Goal: Transaction & Acquisition: Download file/media

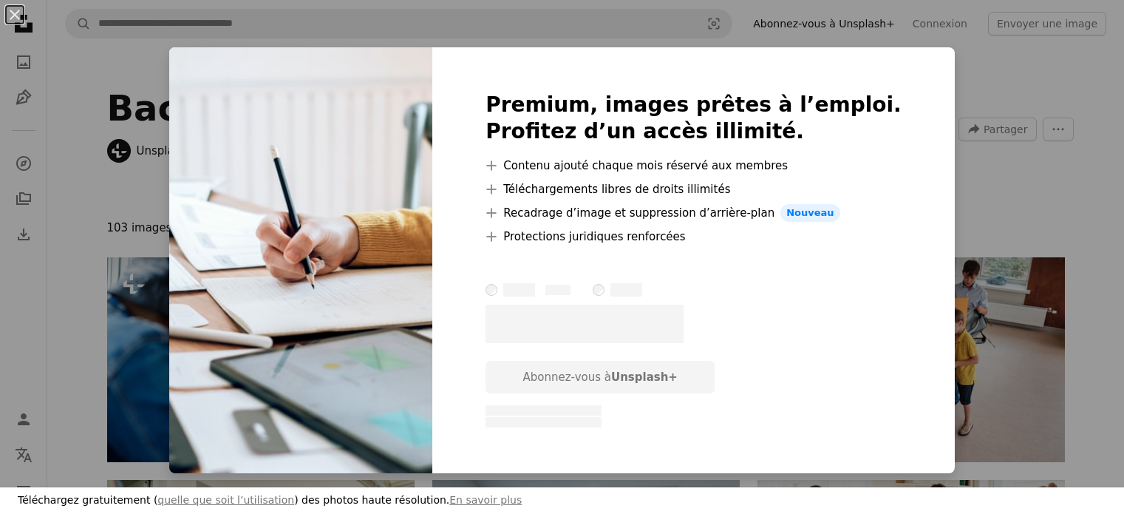
scroll to position [957, 0]
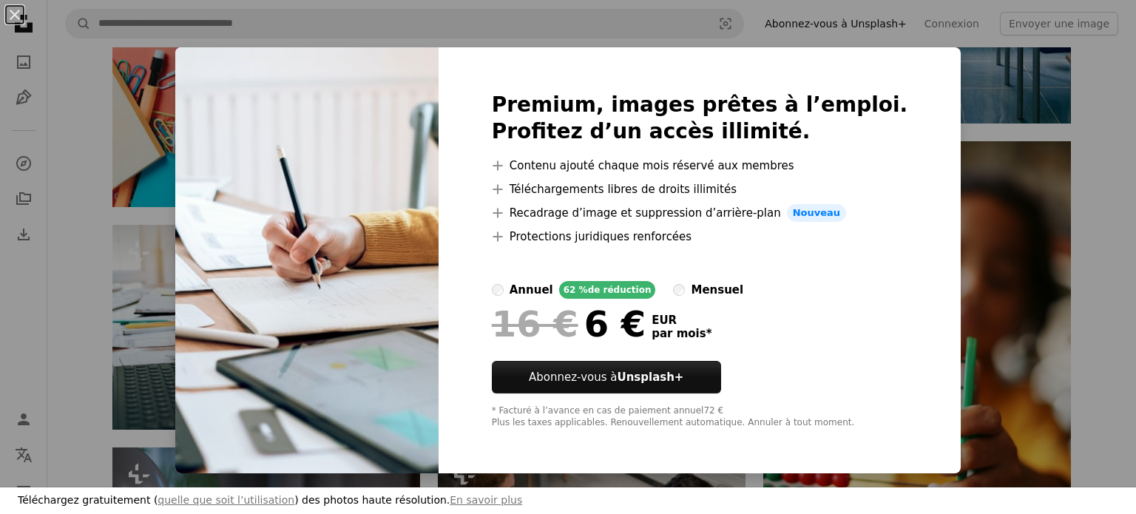
click at [186, 358] on div "An X shape Premium, images prêtes à l’emploi. Profitez d’un accès illimité. A p…" at bounding box center [568, 257] width 1136 height 514
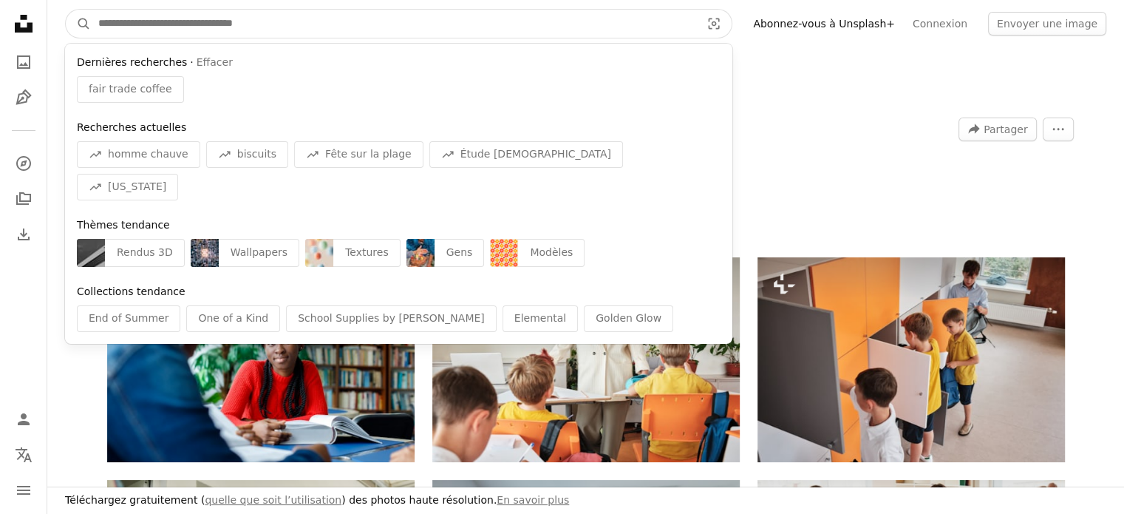
click at [266, 21] on input "Rechercher des visuels sur tout le site" at bounding box center [393, 24] width 605 height 28
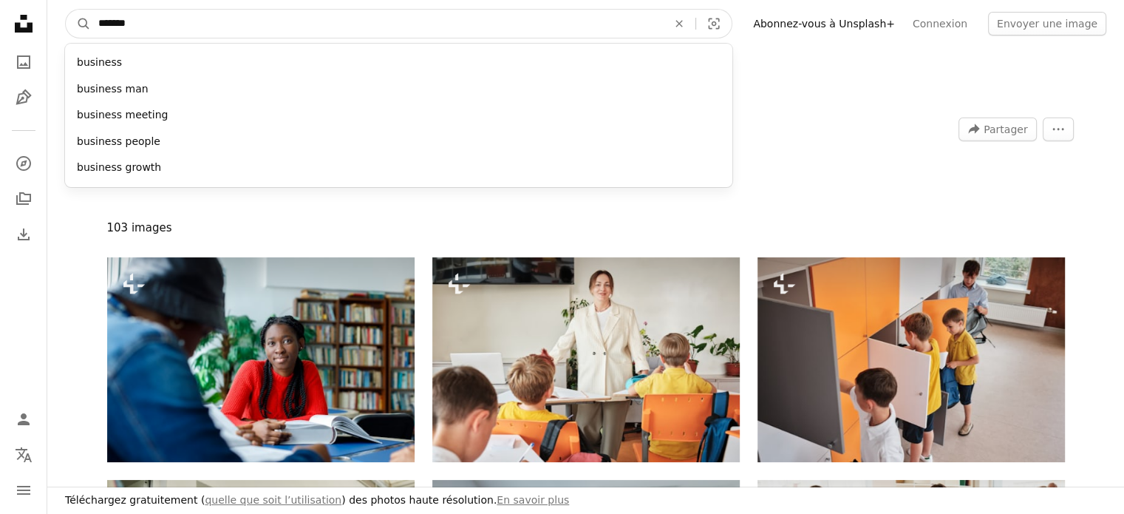
type input "********"
click button "A magnifying glass" at bounding box center [78, 24] width 25 height 28
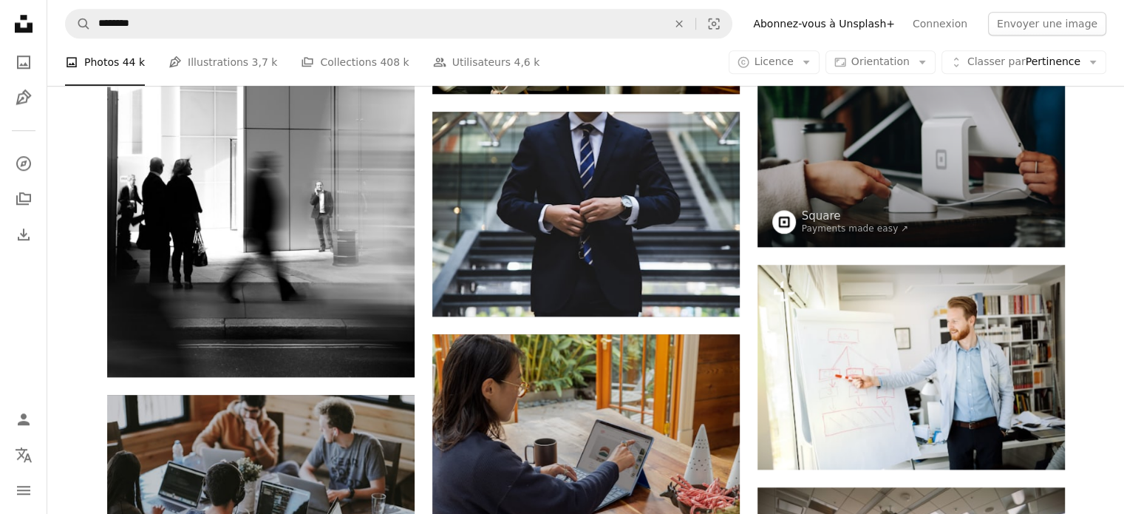
scroll to position [1428, 0]
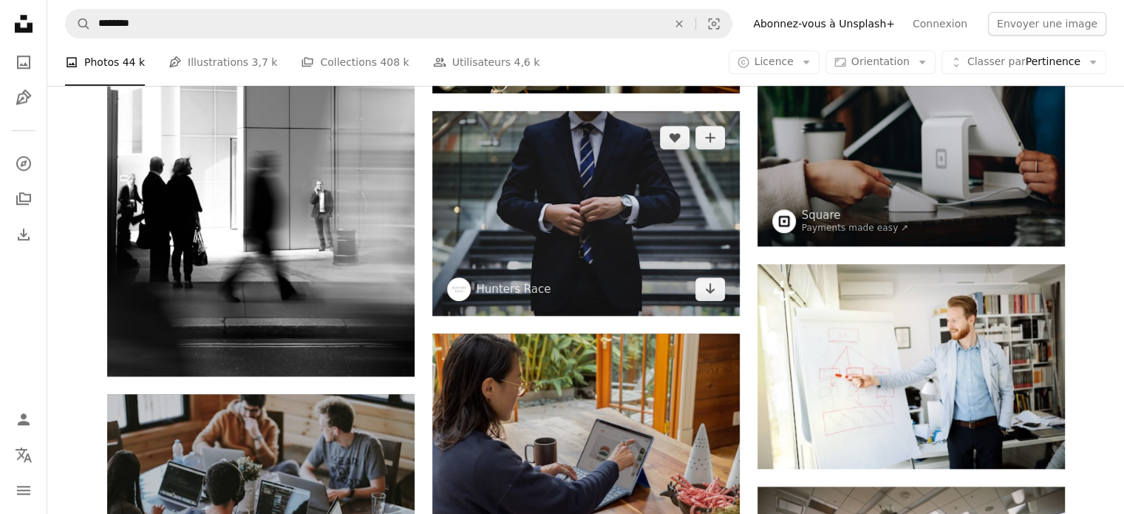
click at [689, 287] on img at bounding box center [586, 213] width 308 height 205
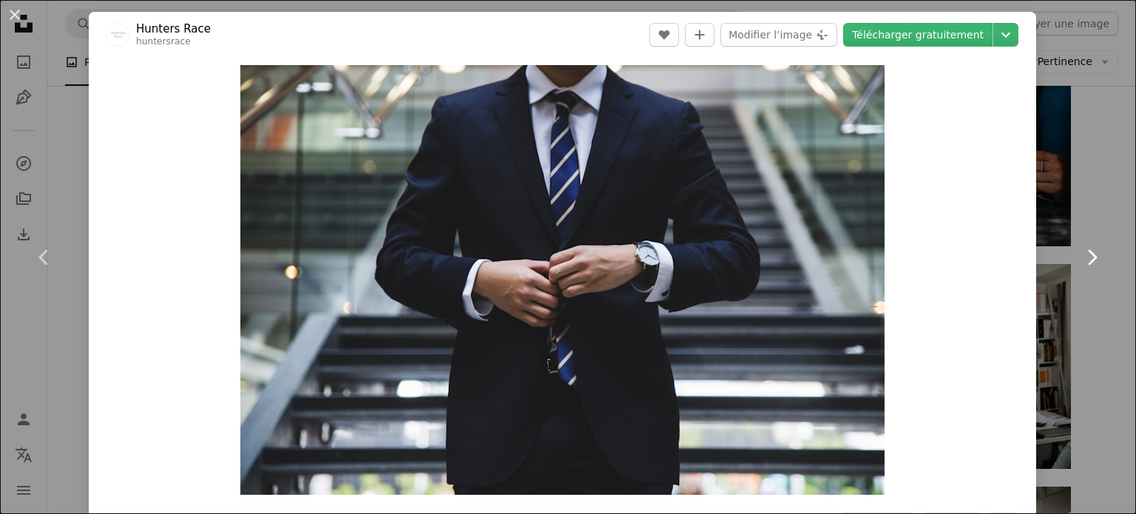
click at [1107, 186] on link "Chevron right" at bounding box center [1091, 257] width 89 height 142
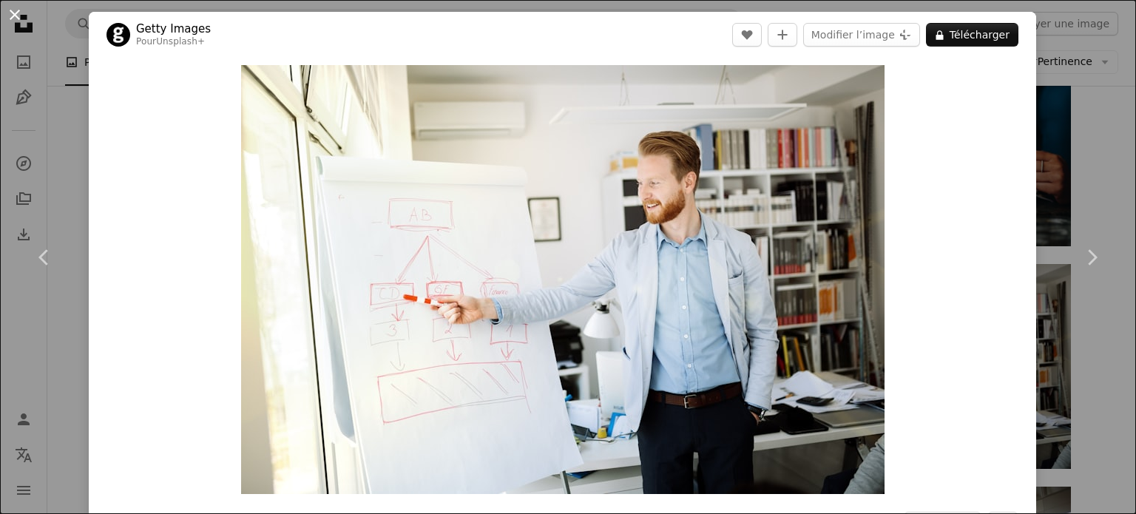
click at [18, 11] on button "An X shape" at bounding box center [15, 15] width 18 height 18
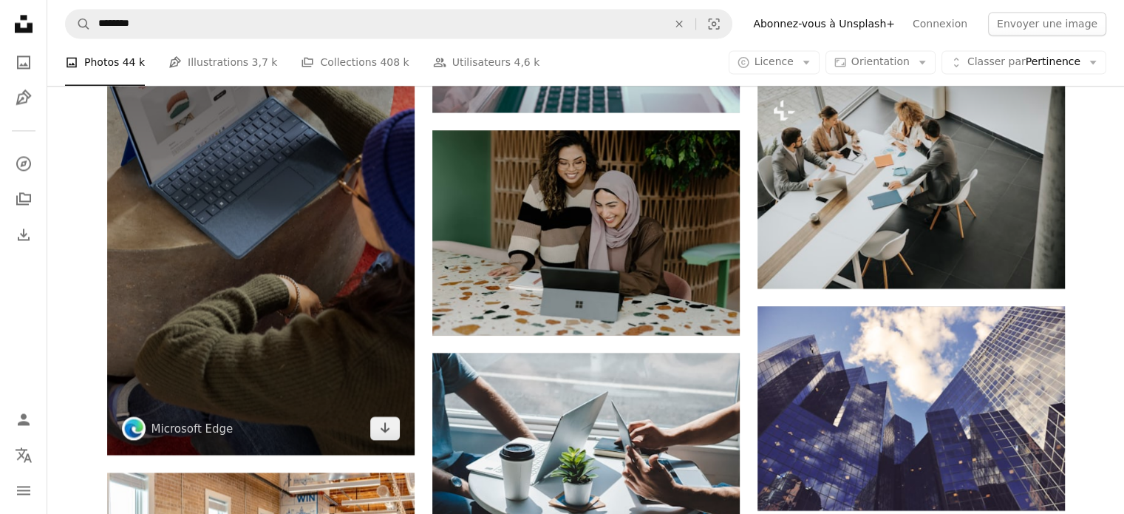
scroll to position [2499, 0]
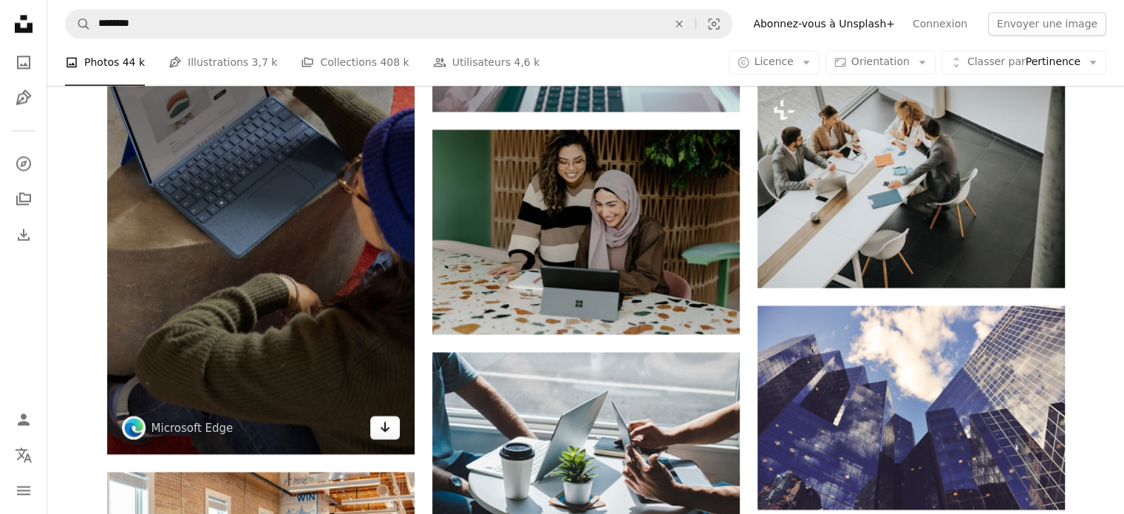
click at [384, 424] on icon "Télécharger" at bounding box center [385, 426] width 10 height 10
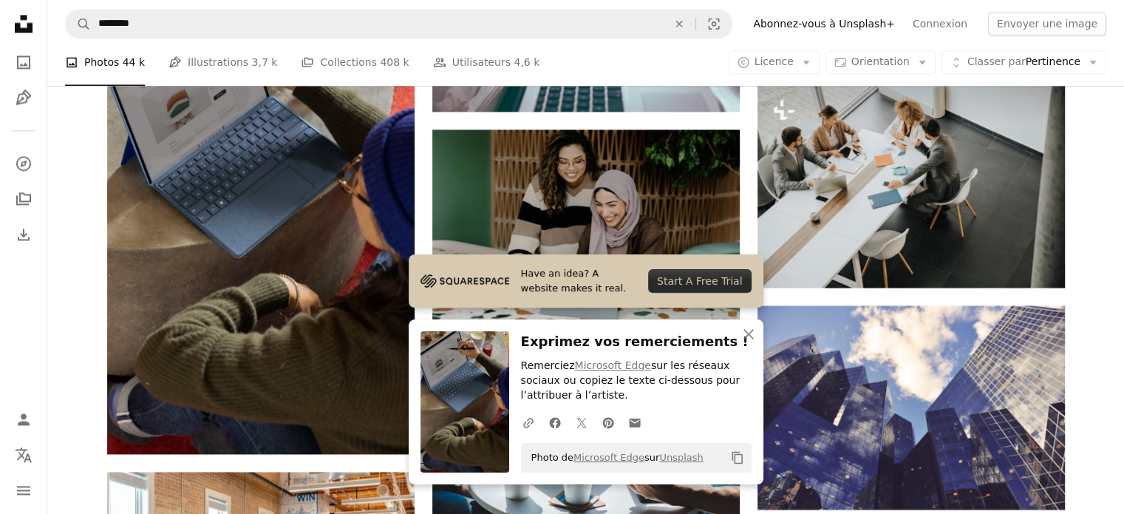
click at [1103, 152] on div "Promotion Collaboration avec [PERSON_NAME] A heart A plus sign Square Payments …" at bounding box center [585, 384] width 1077 height 5361
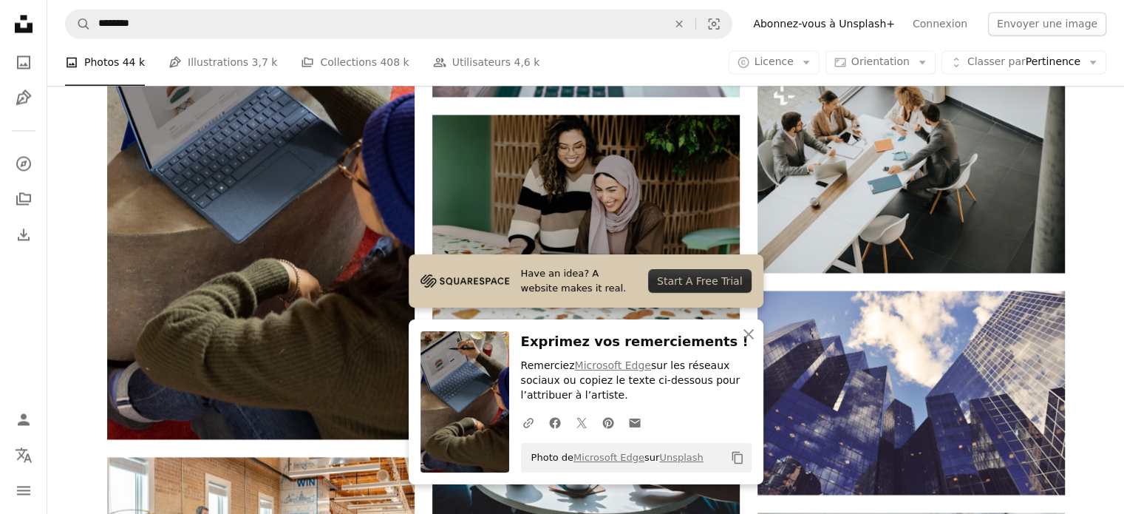
scroll to position [2508, 0]
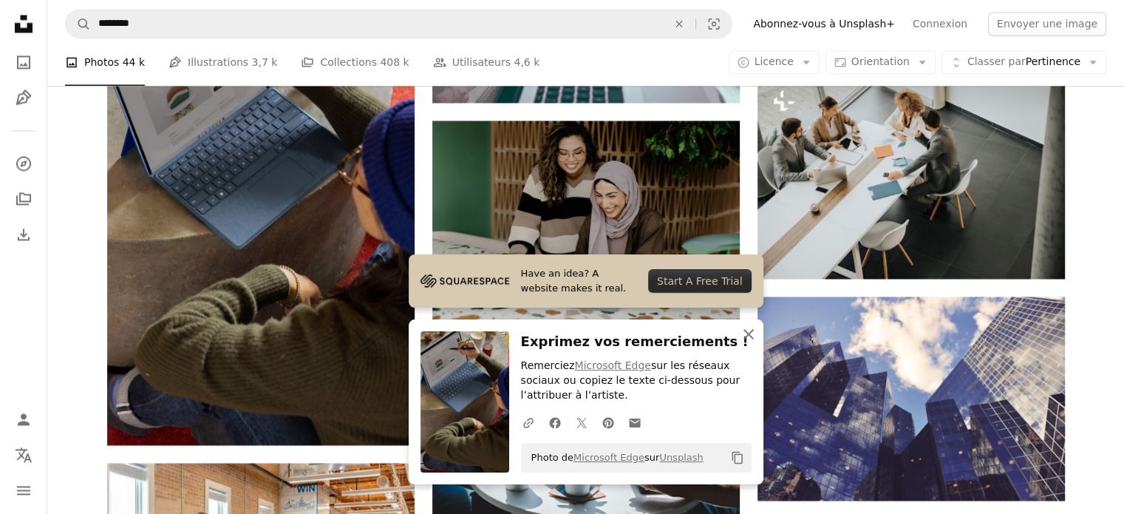
click at [751, 331] on icon "button" at bounding box center [749, 334] width 10 height 10
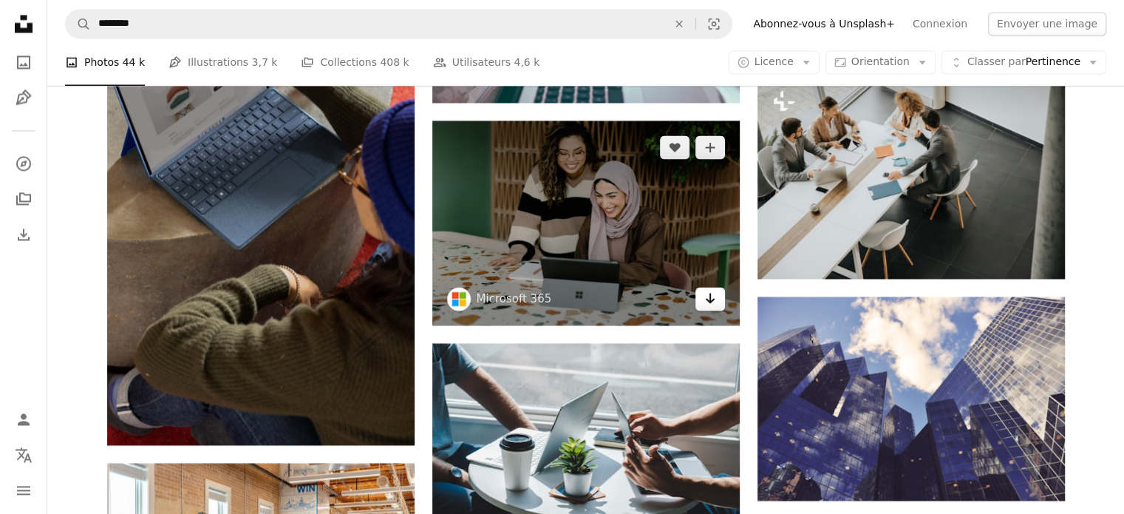
click at [717, 303] on link "Arrow pointing down" at bounding box center [711, 299] width 30 height 24
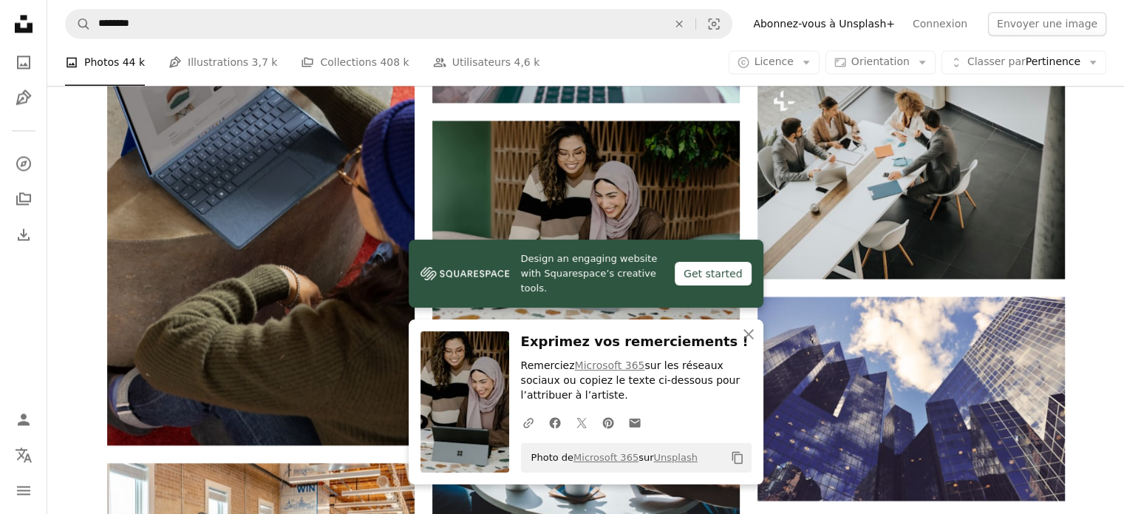
click at [1099, 245] on div "Promotion Collaboration avec [PERSON_NAME] A heart A plus sign Square Payments …" at bounding box center [585, 375] width 1077 height 5361
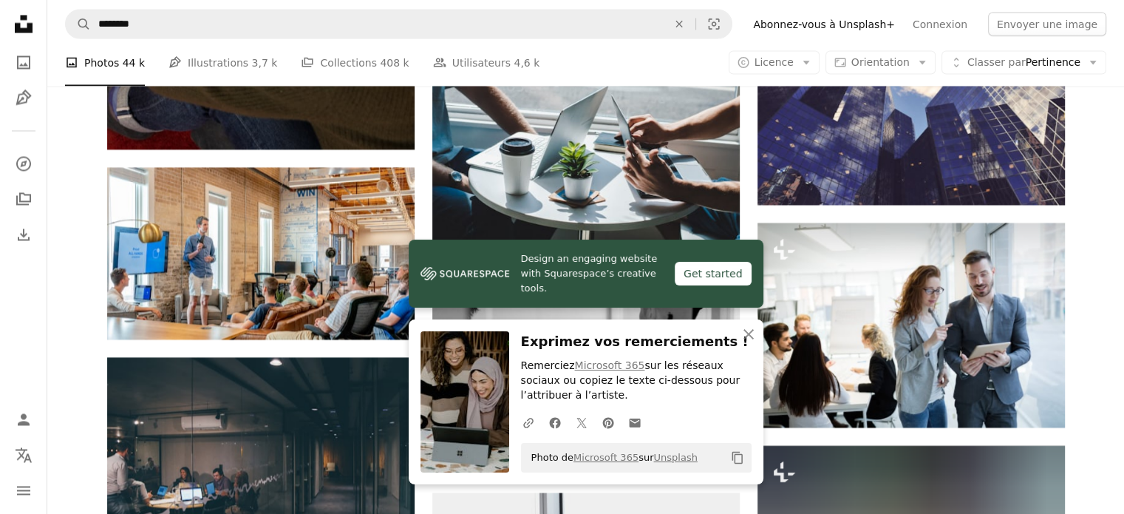
scroll to position [2836, 0]
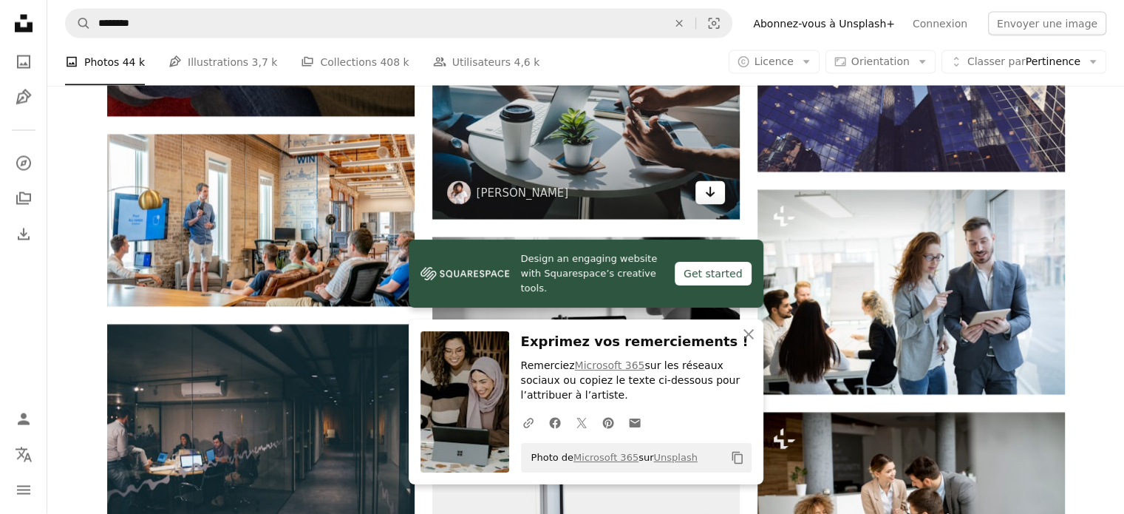
click at [720, 196] on link "Arrow pointing down" at bounding box center [711, 193] width 30 height 24
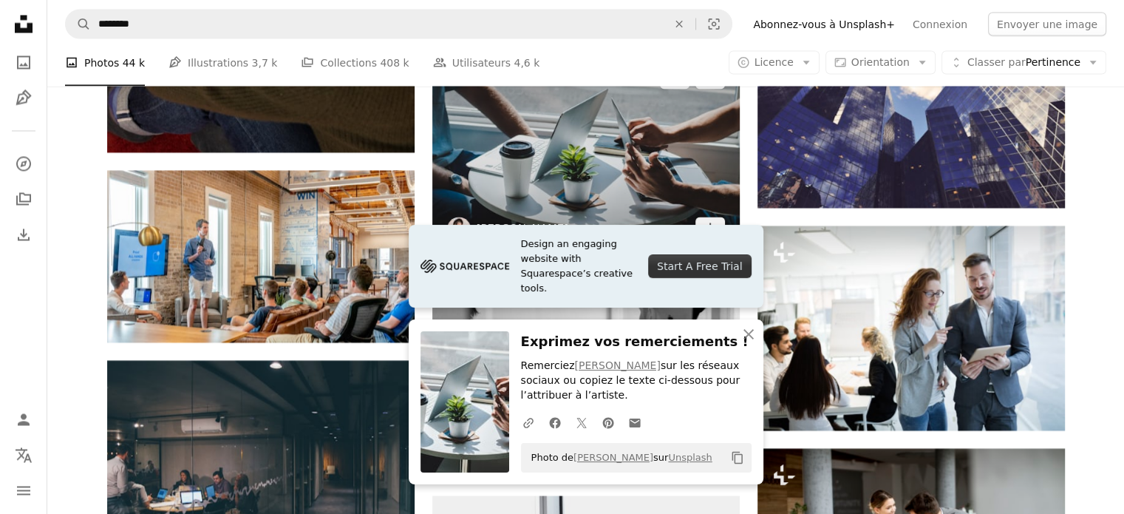
scroll to position [2800, 0]
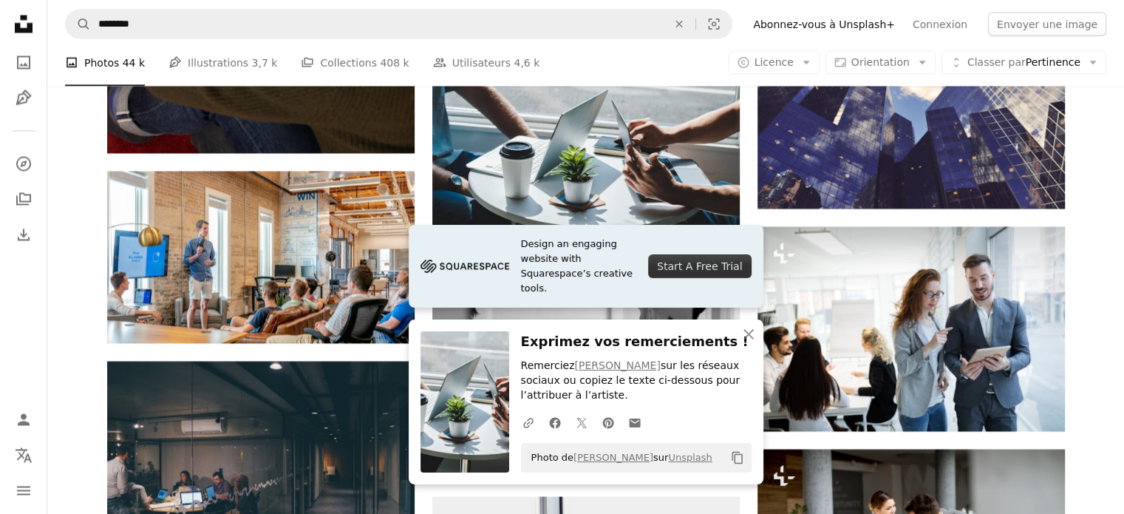
click at [1091, 228] on div "Promotion Collaboration avec [PERSON_NAME] A heart A plus sign Square Payments …" at bounding box center [585, 83] width 1077 height 5361
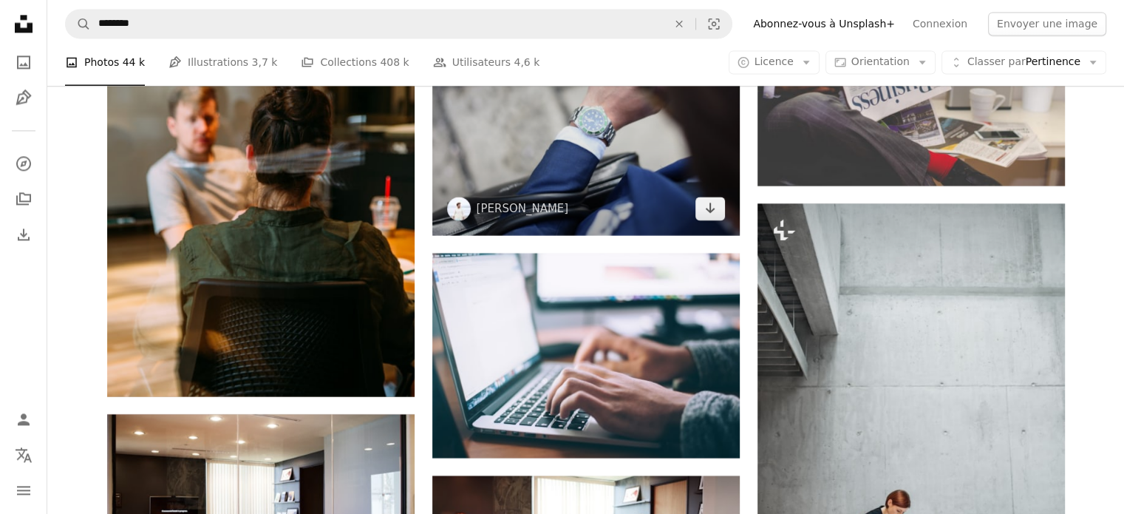
scroll to position [7845, 0]
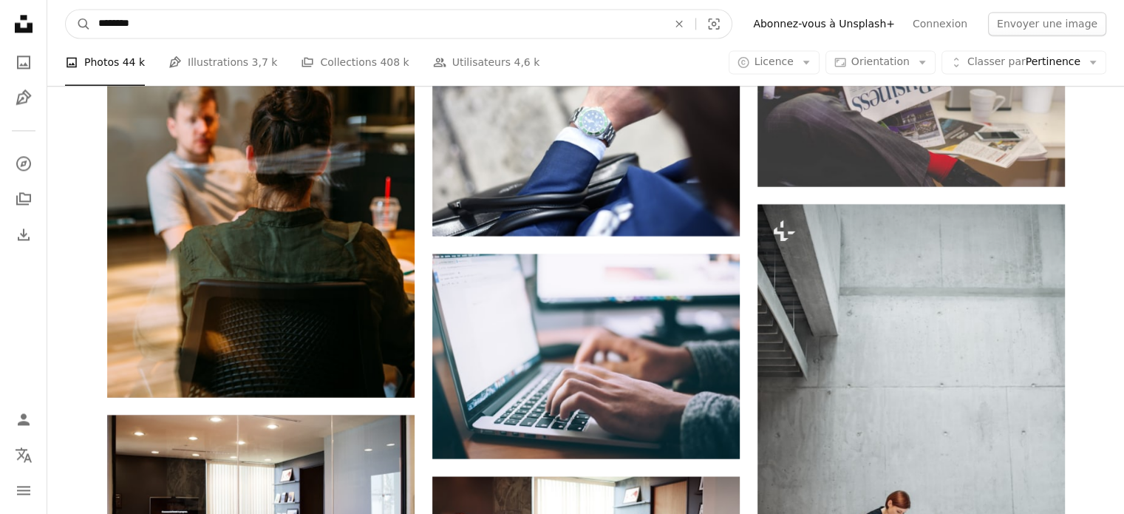
drag, startPoint x: 425, startPoint y: 30, endPoint x: 115, endPoint y: 18, distance: 310.0
click at [115, 18] on input "********" at bounding box center [377, 24] width 572 height 28
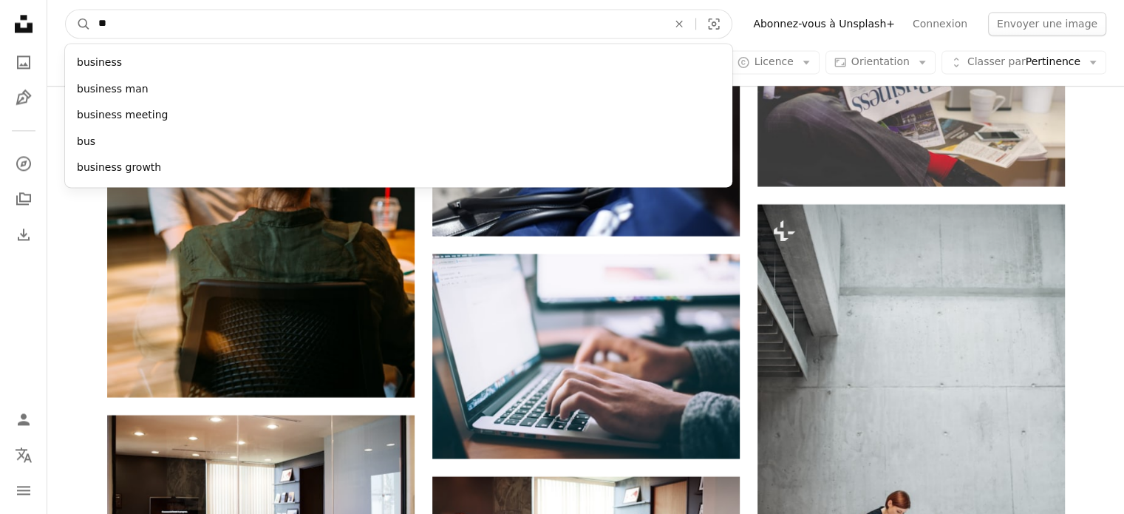
type input "*"
type input "*******"
click button "A magnifying glass" at bounding box center [78, 24] width 25 height 28
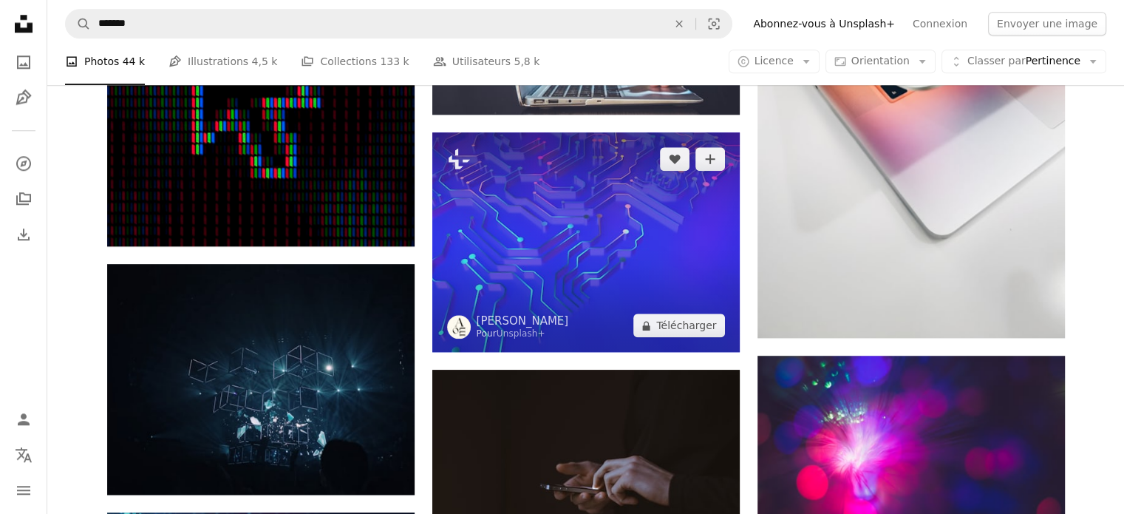
scroll to position [1547, 0]
